Goal: Task Accomplishment & Management: Manage account settings

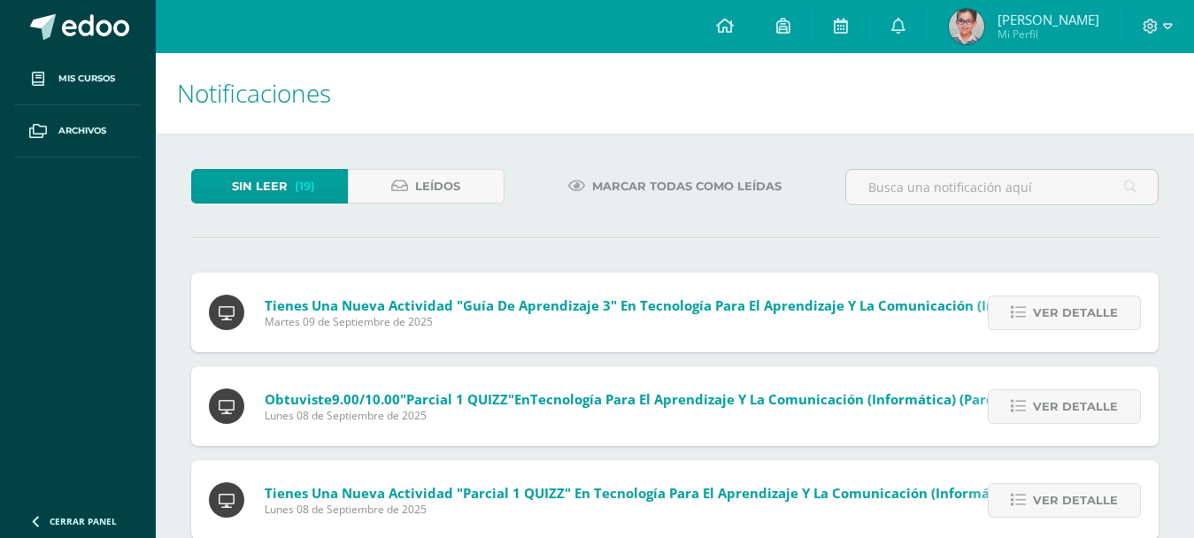
click at [591, 194] on link "Marcar todas como leídas" at bounding box center [674, 186] width 257 height 35
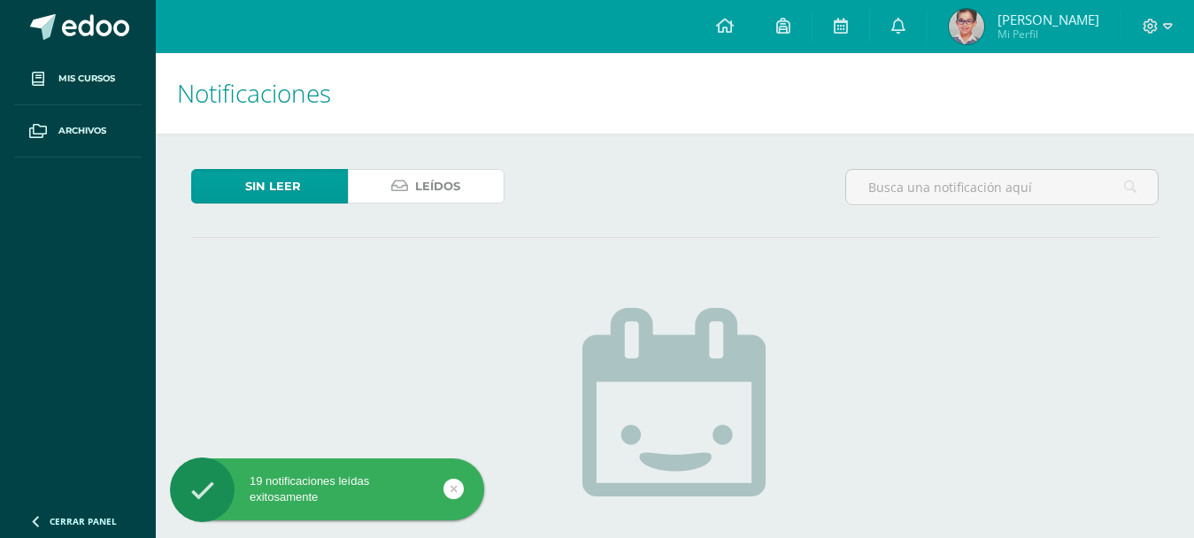
click at [417, 182] on span "Leídos" at bounding box center [437, 186] width 45 height 33
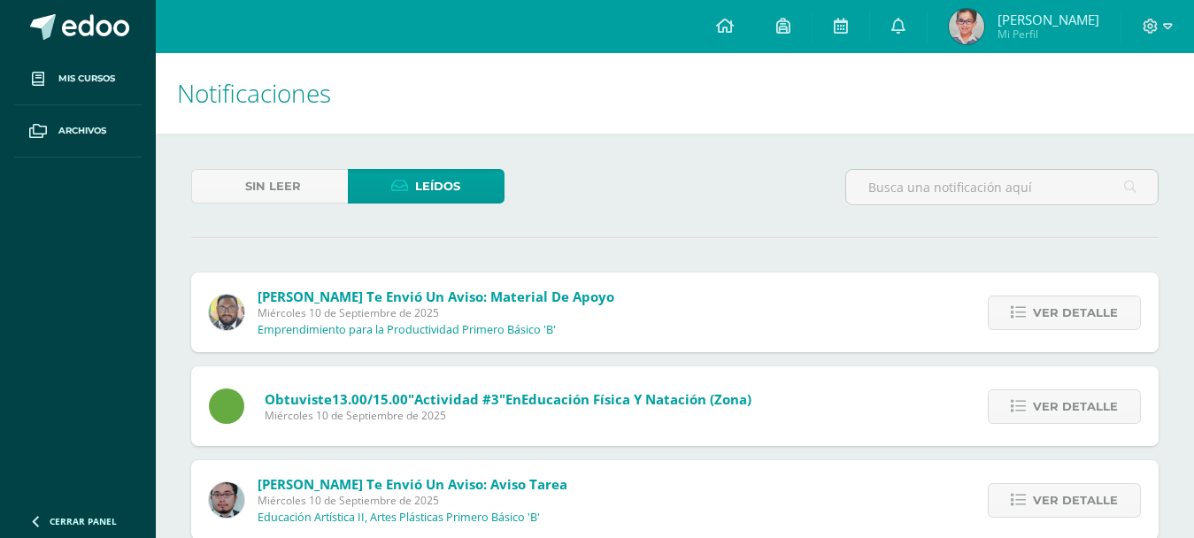
scroll to position [88, 0]
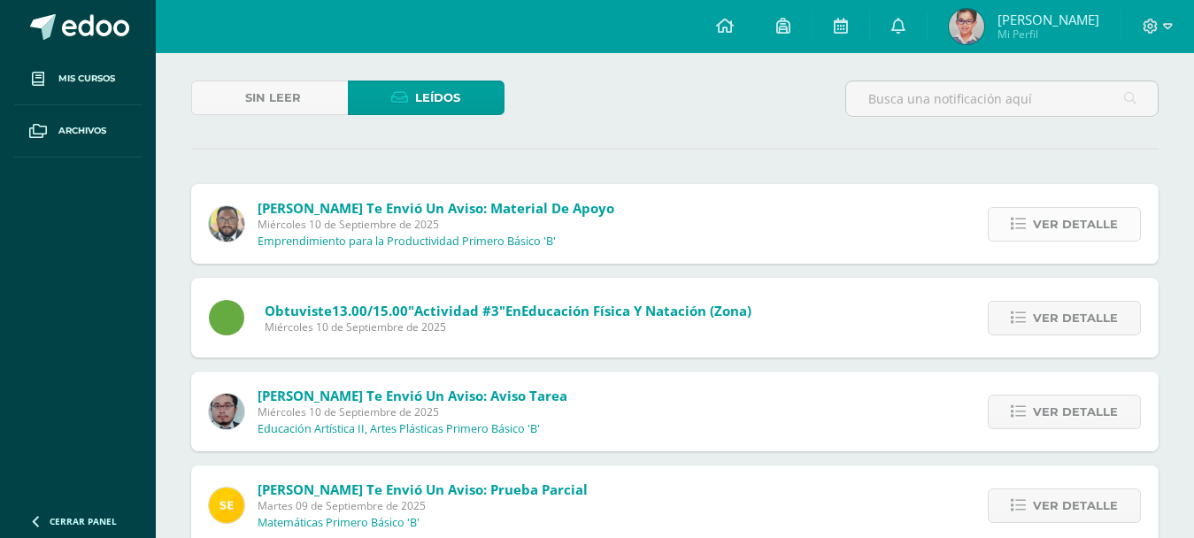
click at [1030, 217] on link "Ver detalle" at bounding box center [1063, 224] width 153 height 35
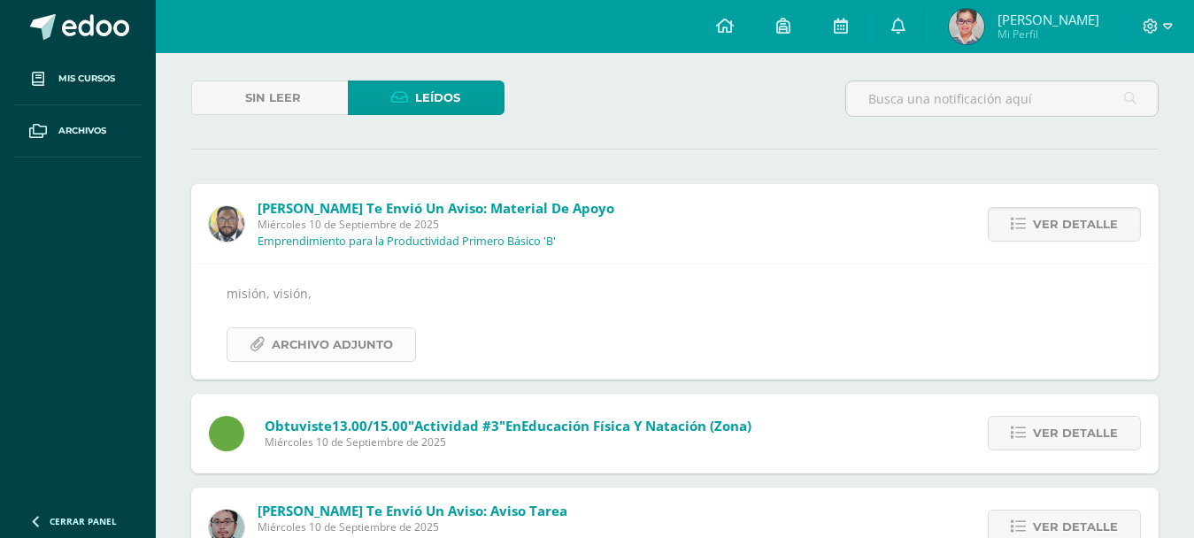
click at [297, 328] on span "Archivo Adjunto" at bounding box center [332, 344] width 121 height 33
